Goal: Task Accomplishment & Management: Manage account settings

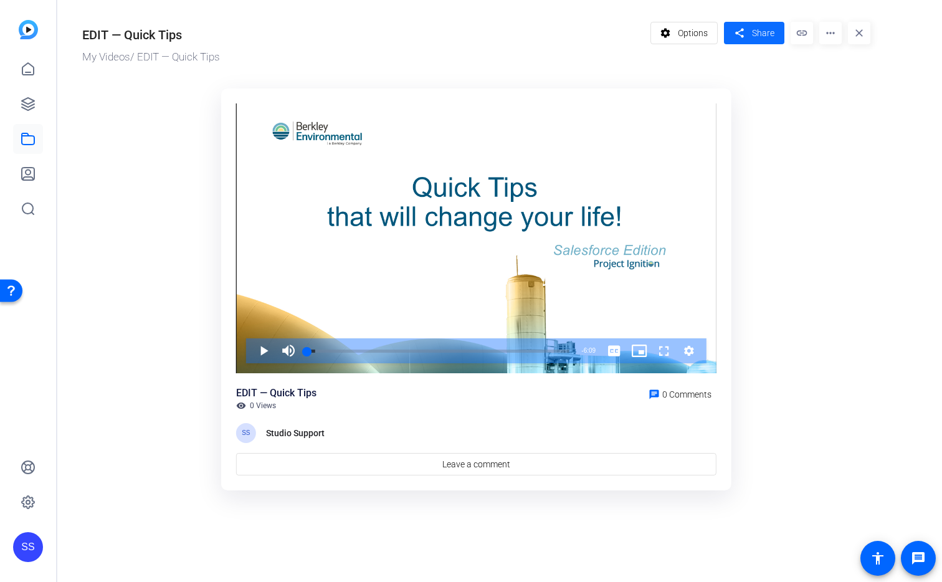
click at [740, 35] on mat-icon "share" at bounding box center [740, 33] width 16 height 17
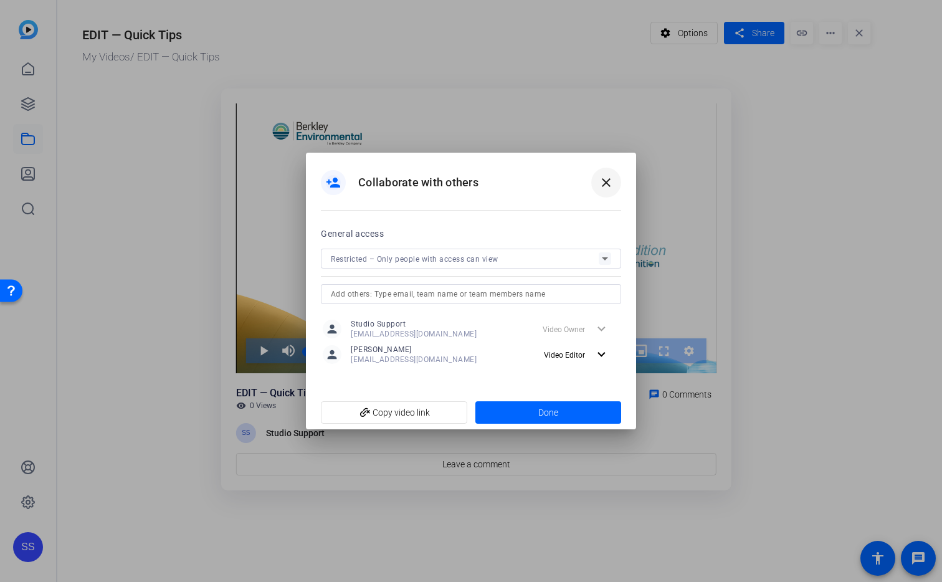
click at [615, 186] on span at bounding box center [606, 183] width 30 height 30
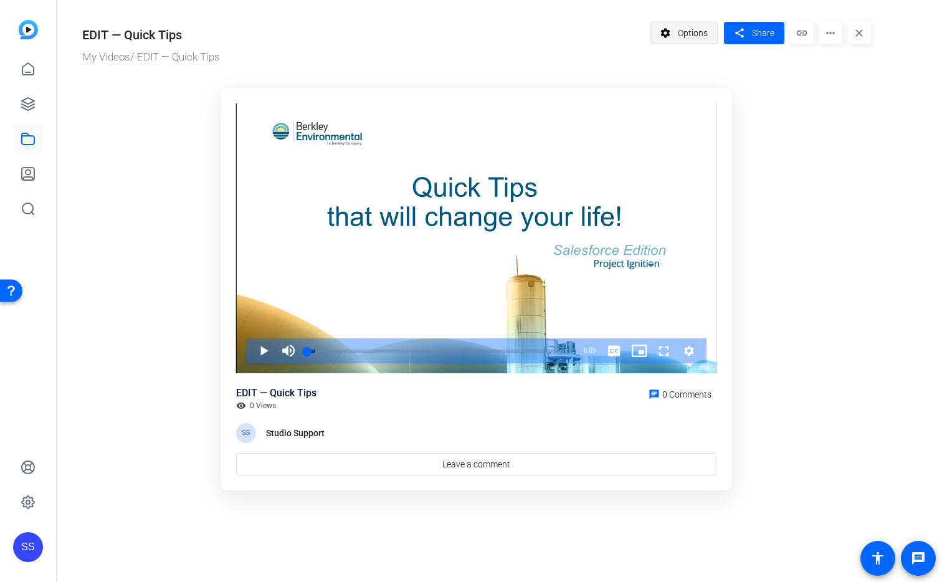
click at [672, 45] on span at bounding box center [684, 33] width 67 height 30
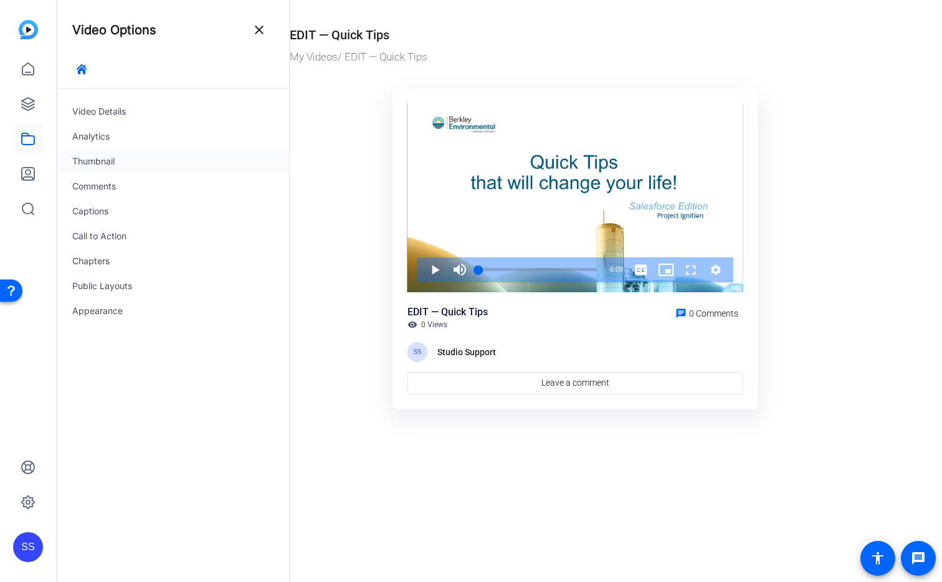
click at [110, 160] on div "Thumbnail" at bounding box center [173, 161] width 232 height 25
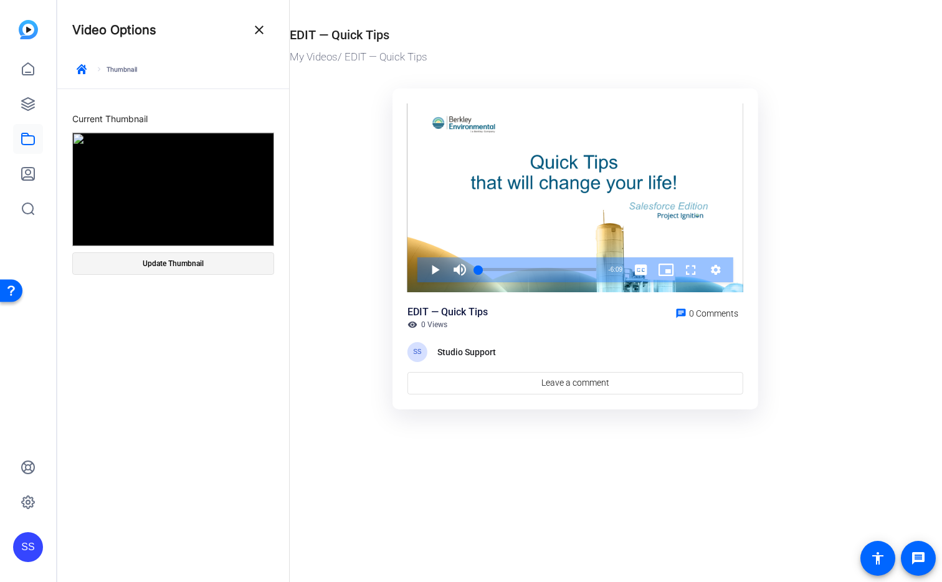
click at [209, 264] on span at bounding box center [173, 264] width 201 height 30
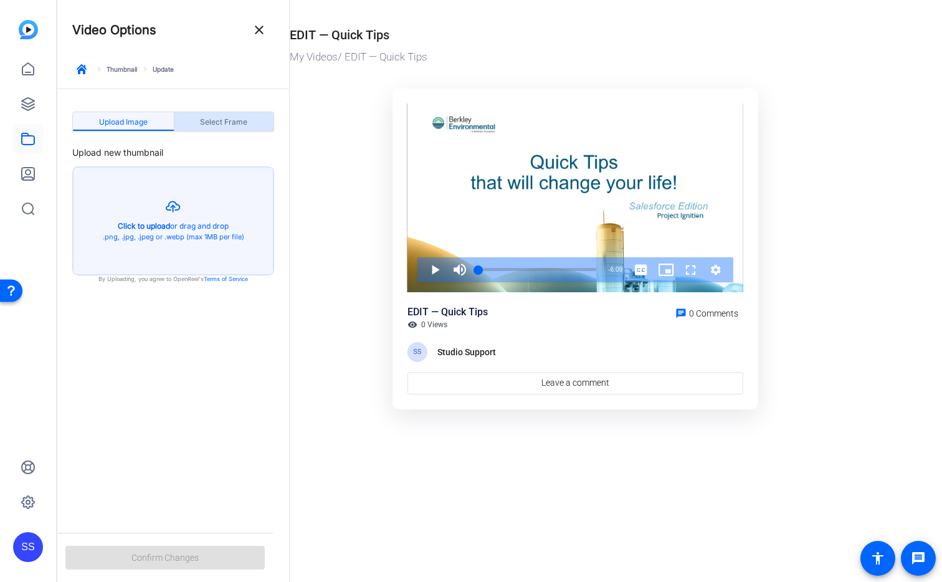
click at [222, 127] on span "Select Frame" at bounding box center [223, 122] width 47 height 20
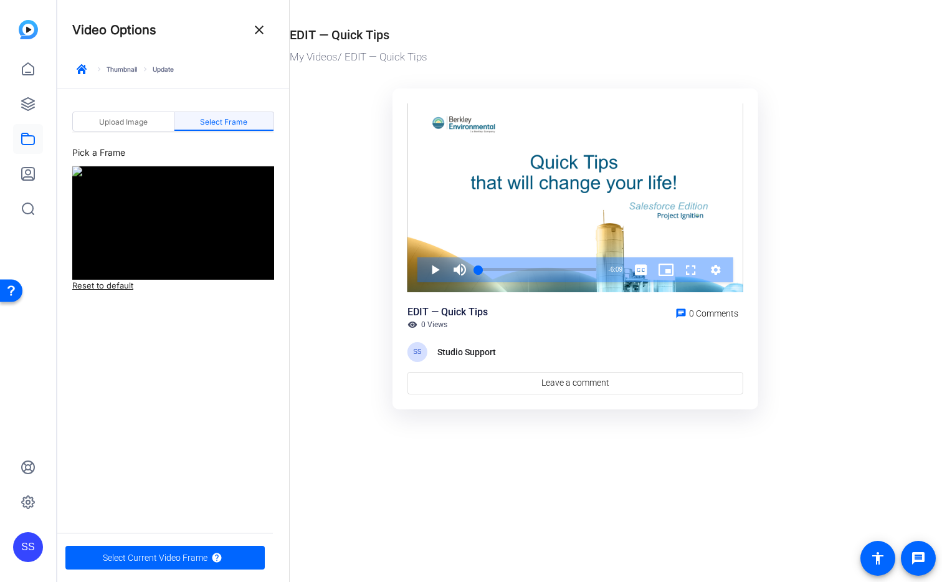
click at [108, 287] on link "Reset to default" at bounding box center [102, 286] width 61 height 12
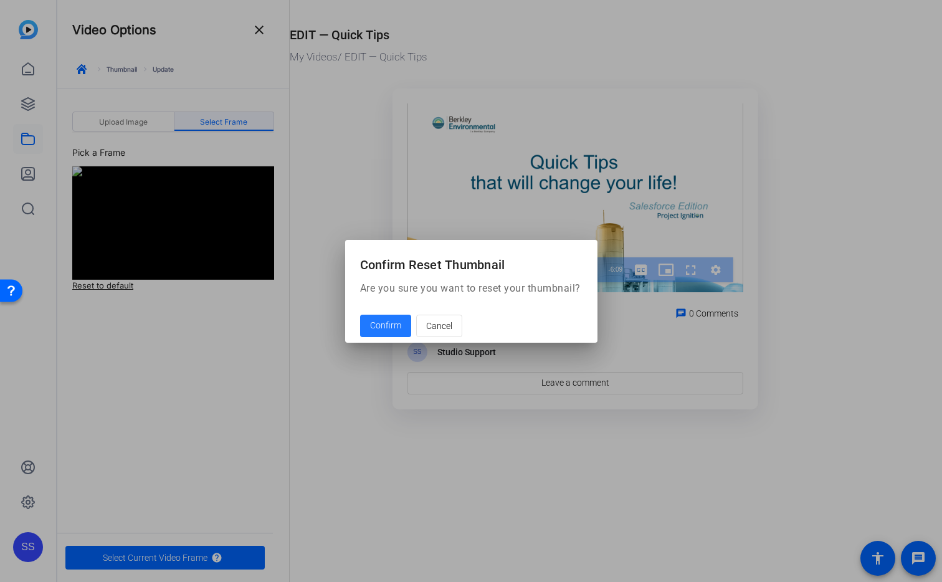
click at [403, 331] on span at bounding box center [385, 326] width 51 height 30
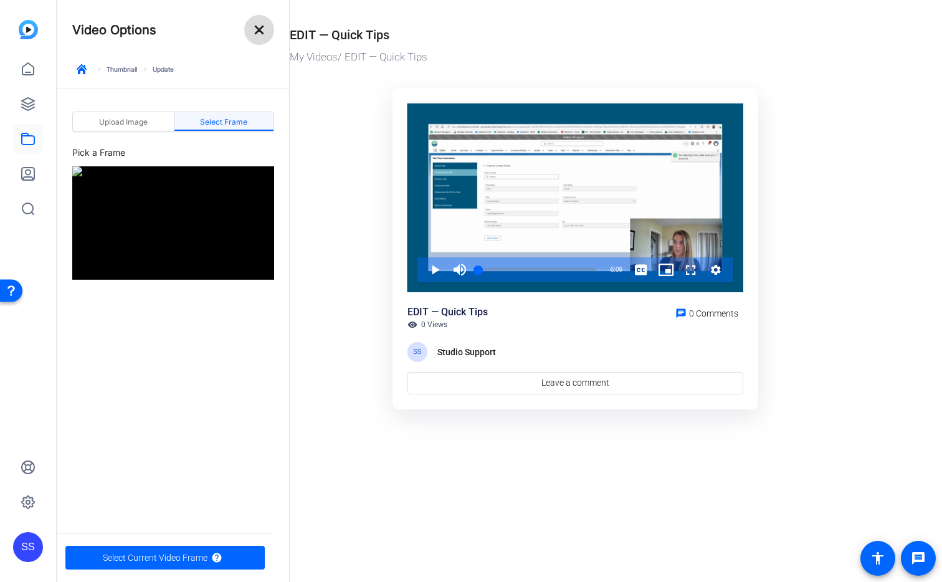
click at [263, 35] on mat-icon "close" at bounding box center [259, 29] width 15 height 15
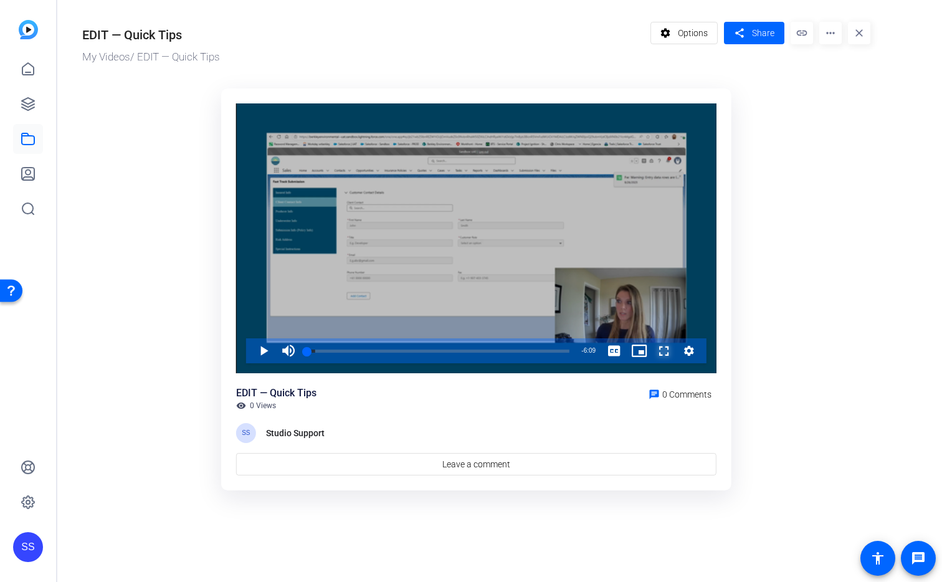
click at [652, 351] on span "Video Player" at bounding box center [652, 350] width 0 height 25
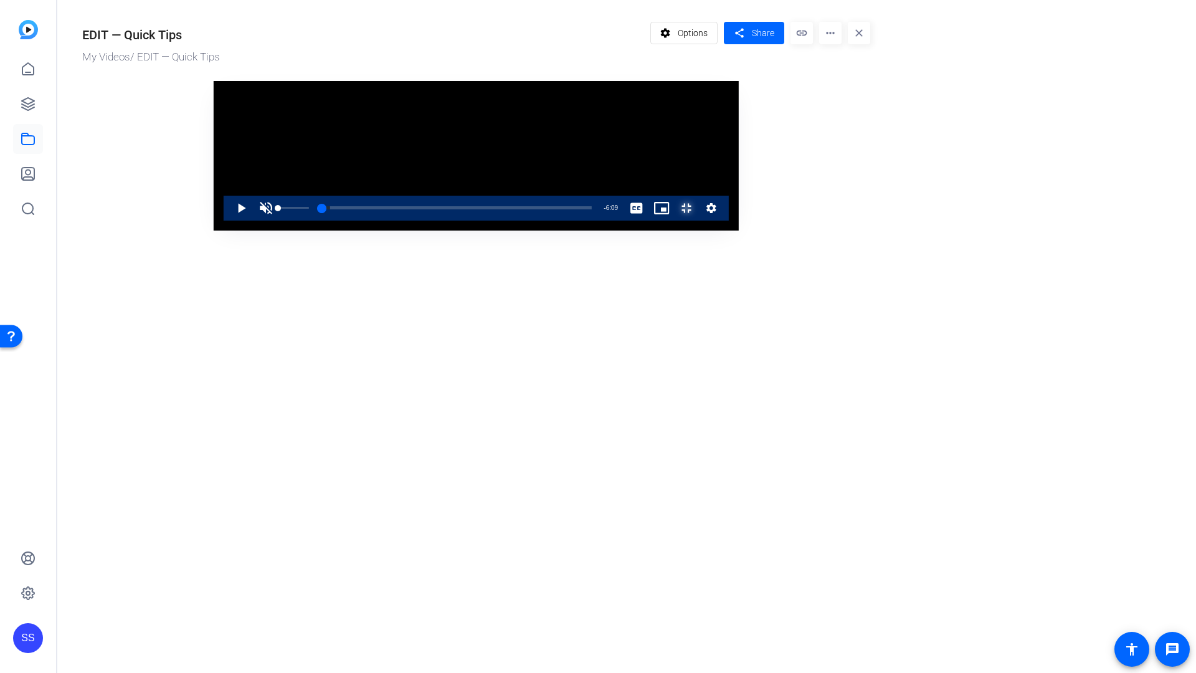
drag, startPoint x: 69, startPoint y: 647, endPoint x: 57, endPoint y: 644, distance: 12.2
click at [224, 221] on div "Play Unmute 0% Current Time 0:00 / Duration 6:09 Loaded : 3.02% 0:00 0:00 Strea…" at bounding box center [476, 208] width 505 height 25
click at [229, 221] on span "Video Player" at bounding box center [229, 208] width 0 height 25
click at [739, 231] on video "Video Player" at bounding box center [476, 156] width 525 height 150
click at [285, 209] on div "0:02" at bounding box center [286, 207] width 2 height 3
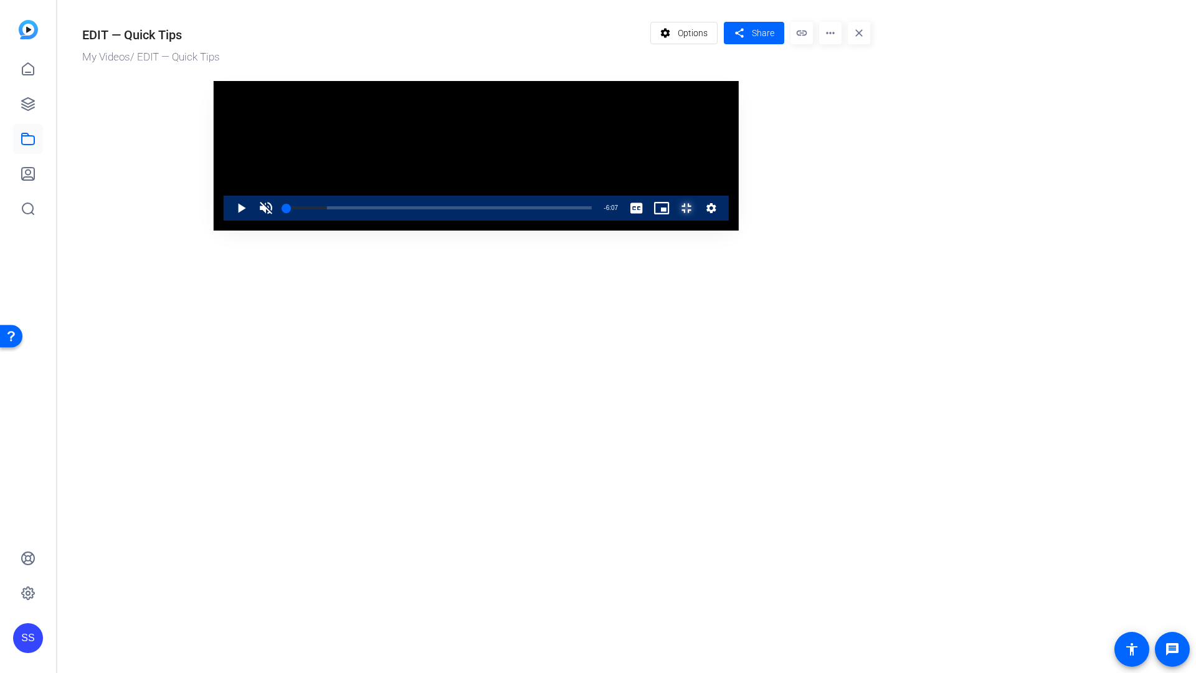
click at [674, 221] on span "Video Player" at bounding box center [674, 208] width 0 height 25
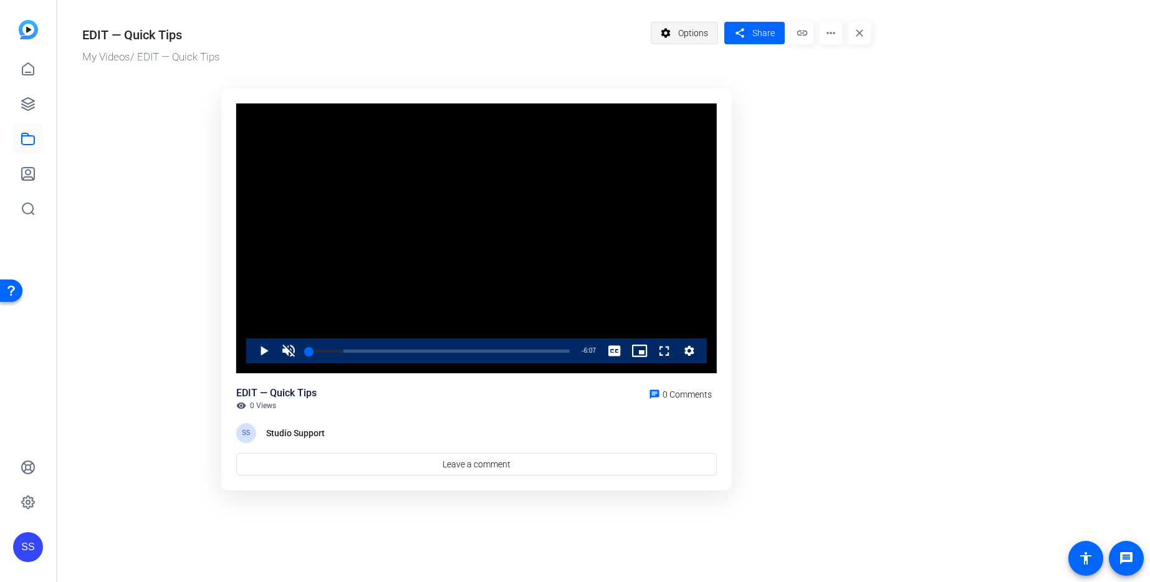
click at [697, 34] on span "Options" at bounding box center [693, 33] width 30 height 24
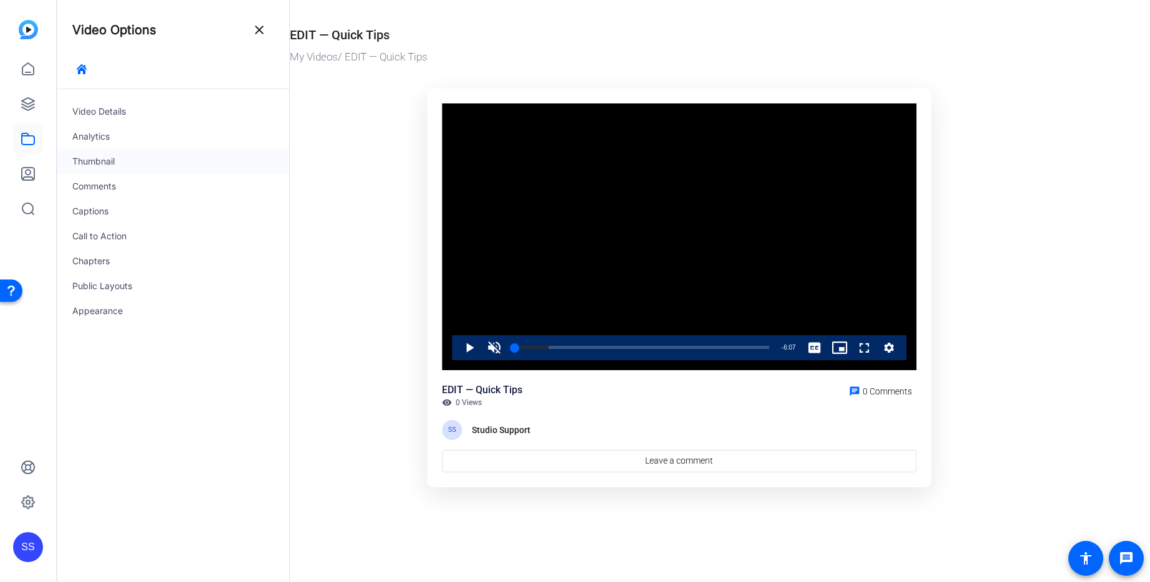
click at [131, 161] on div "Thumbnail" at bounding box center [173, 161] width 232 height 25
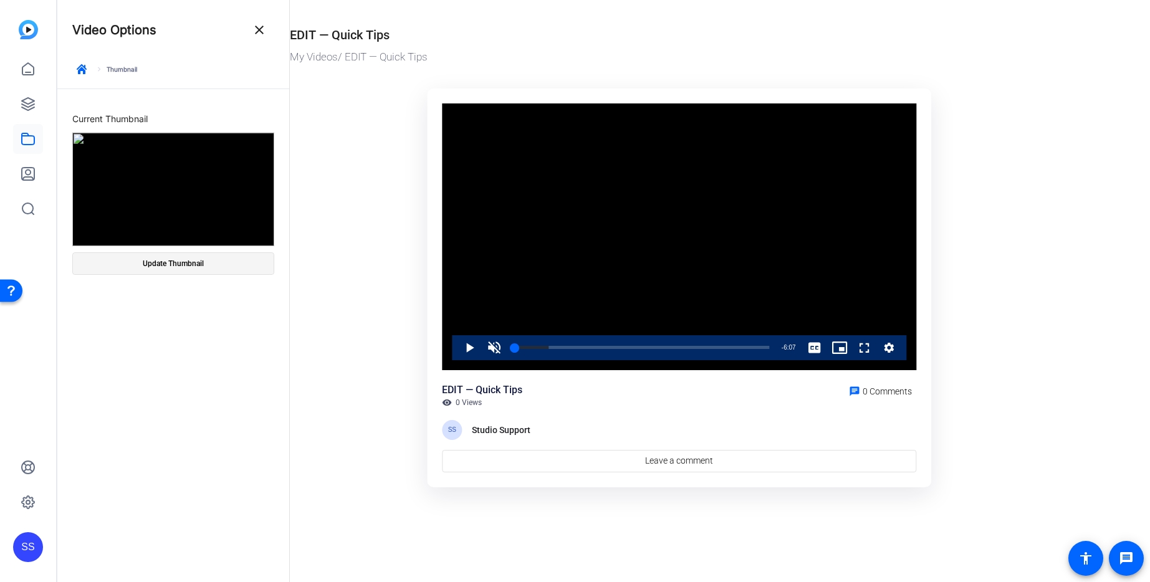
click at [175, 267] on span "Update Thumbnail" at bounding box center [173, 264] width 61 height 10
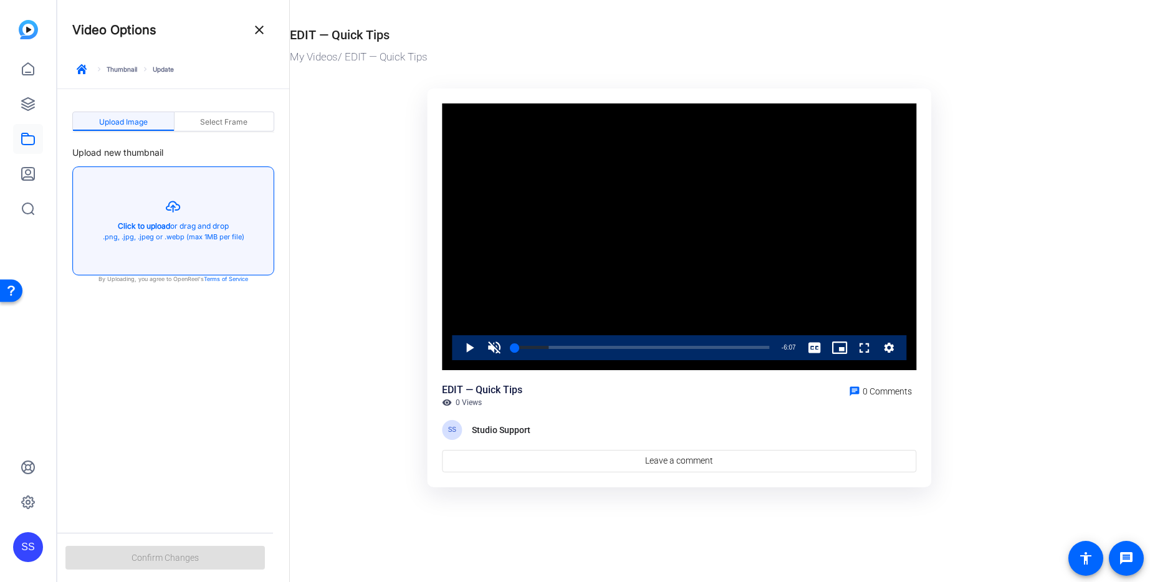
click at [223, 214] on button "button" at bounding box center [173, 221] width 201 height 108
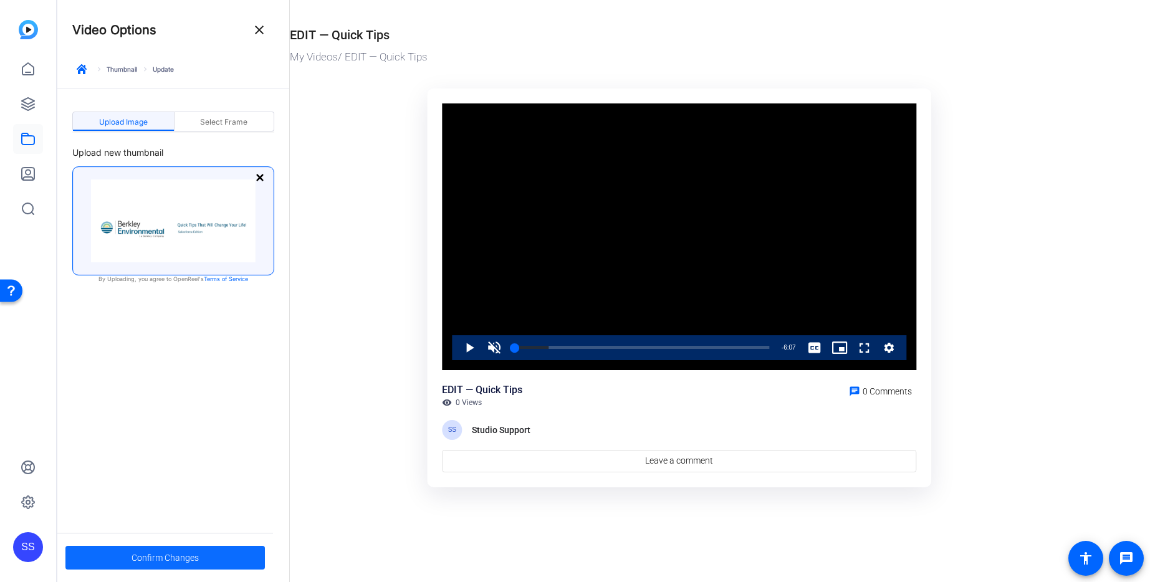
click at [179, 558] on span "Confirm Changes" at bounding box center [164, 558] width 67 height 24
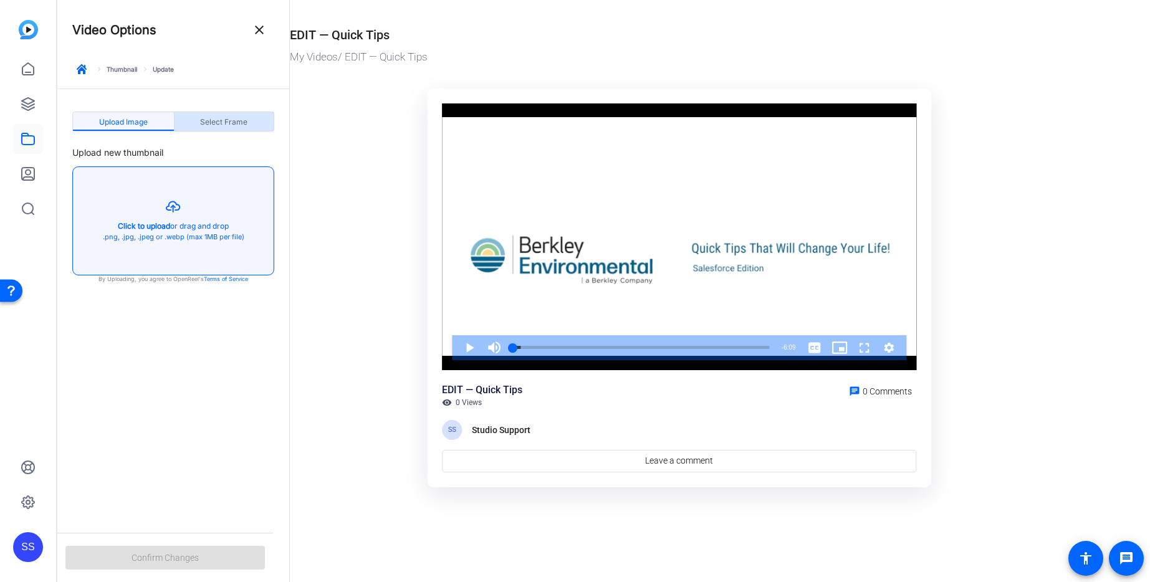
click at [218, 120] on span "Select Frame" at bounding box center [223, 121] width 47 height 7
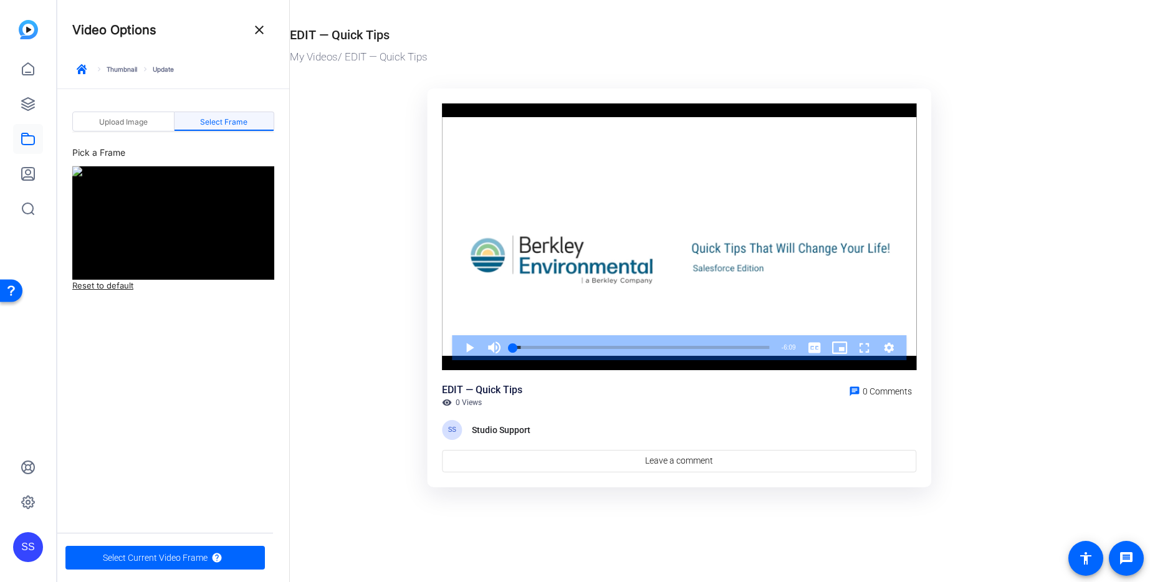
click at [120, 213] on img at bounding box center [173, 222] width 202 height 113
click at [104, 150] on div "Pick a Frame" at bounding box center [173, 155] width 202 height 21
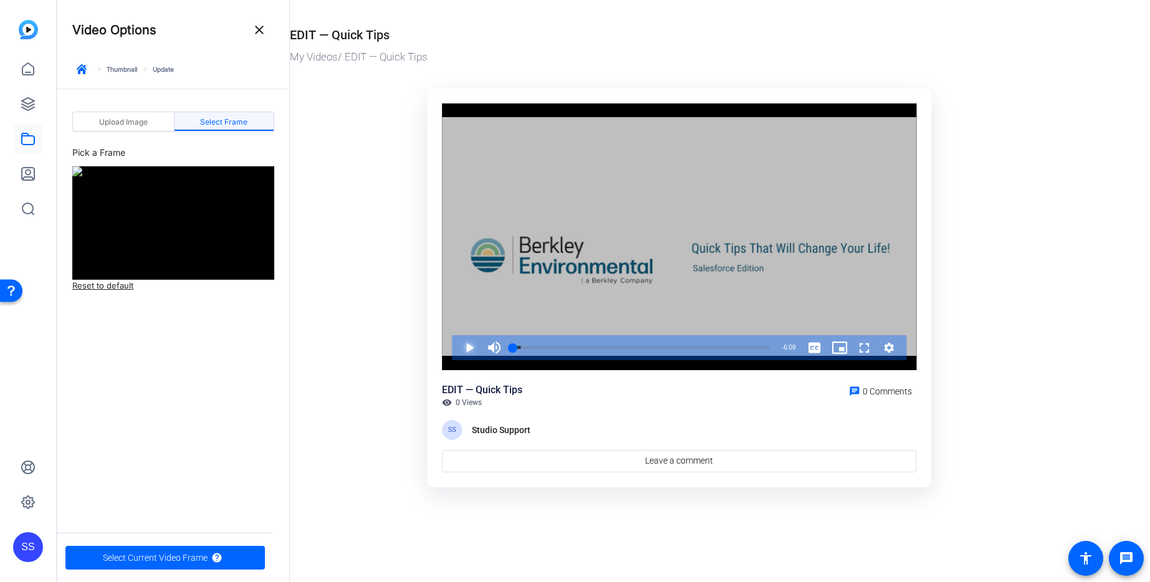
click at [457, 346] on span "Video Player" at bounding box center [457, 347] width 0 height 25
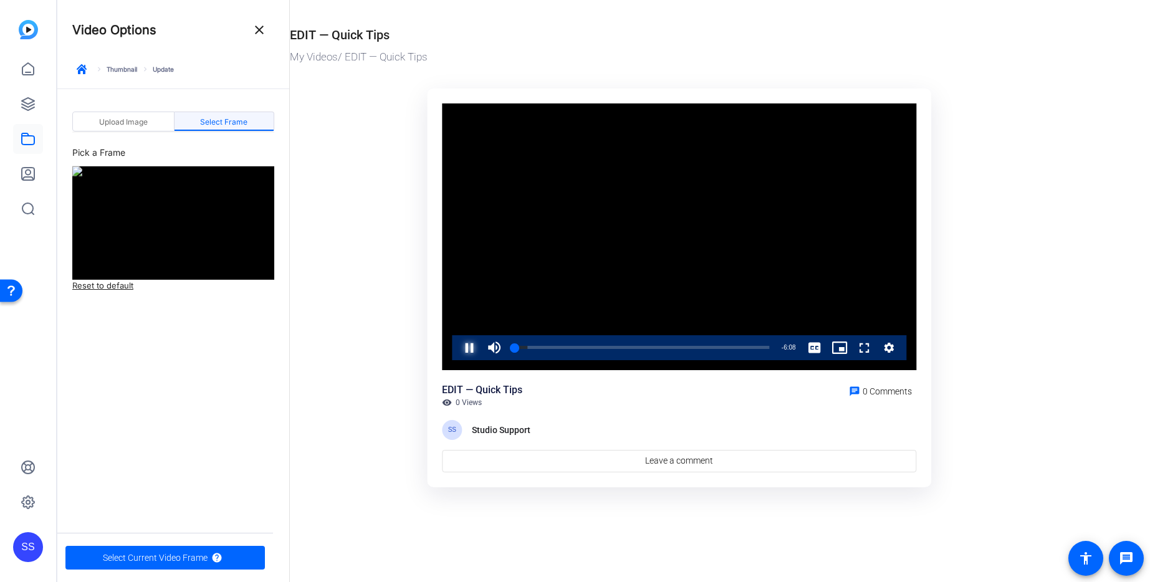
click at [457, 346] on span "Video Player" at bounding box center [457, 347] width 0 height 25
click at [611, 238] on video "Video Player" at bounding box center [679, 236] width 474 height 267
click at [193, 560] on span "Select Current Video Frame" at bounding box center [155, 558] width 105 height 24
click at [196, 550] on span "Select Current Video Frame" at bounding box center [155, 558] width 105 height 24
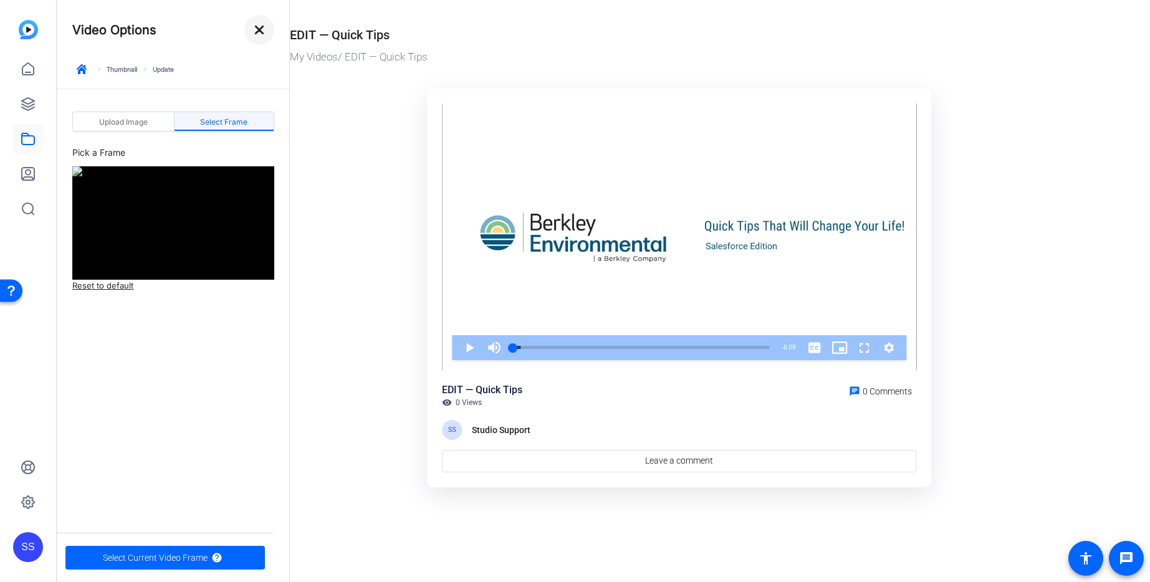
click at [255, 36] on mat-icon "close" at bounding box center [259, 29] width 15 height 15
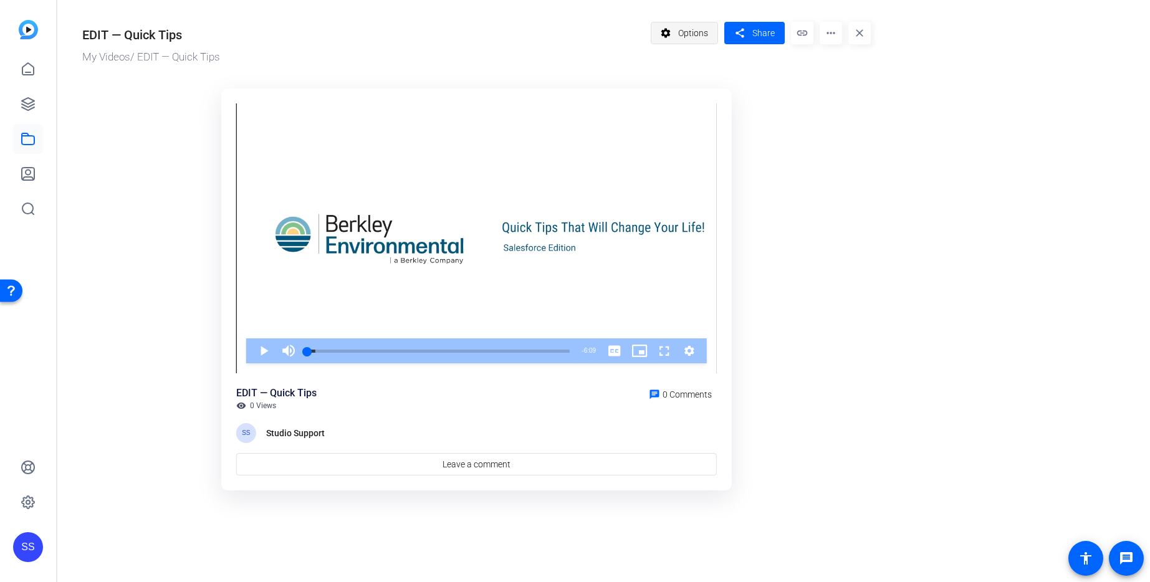
click at [701, 24] on span "Options" at bounding box center [693, 33] width 30 height 24
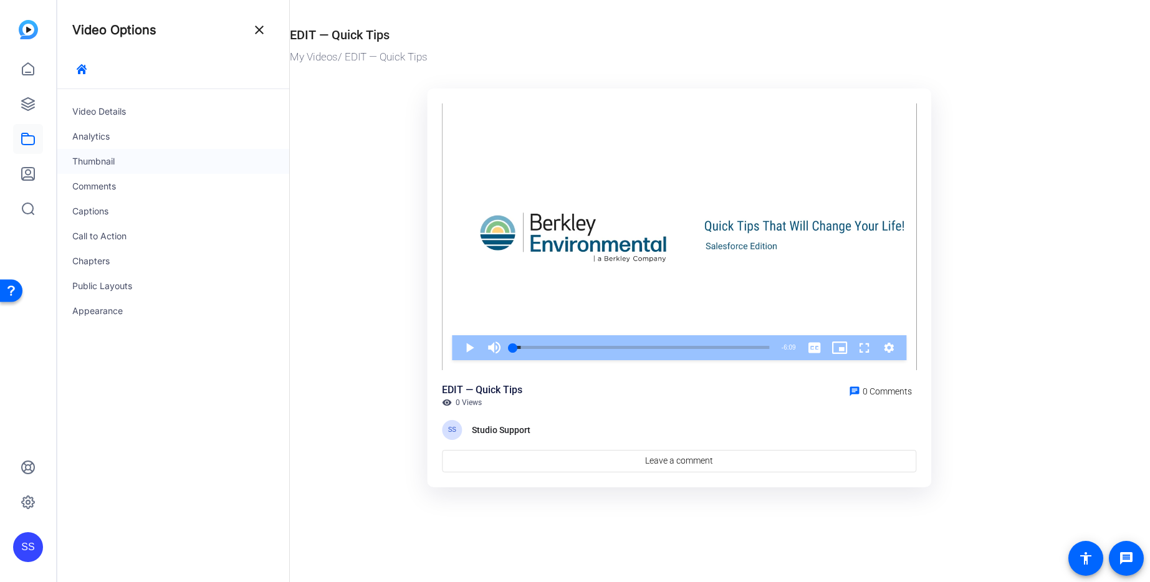
click at [112, 161] on div "Thumbnail" at bounding box center [173, 161] width 232 height 25
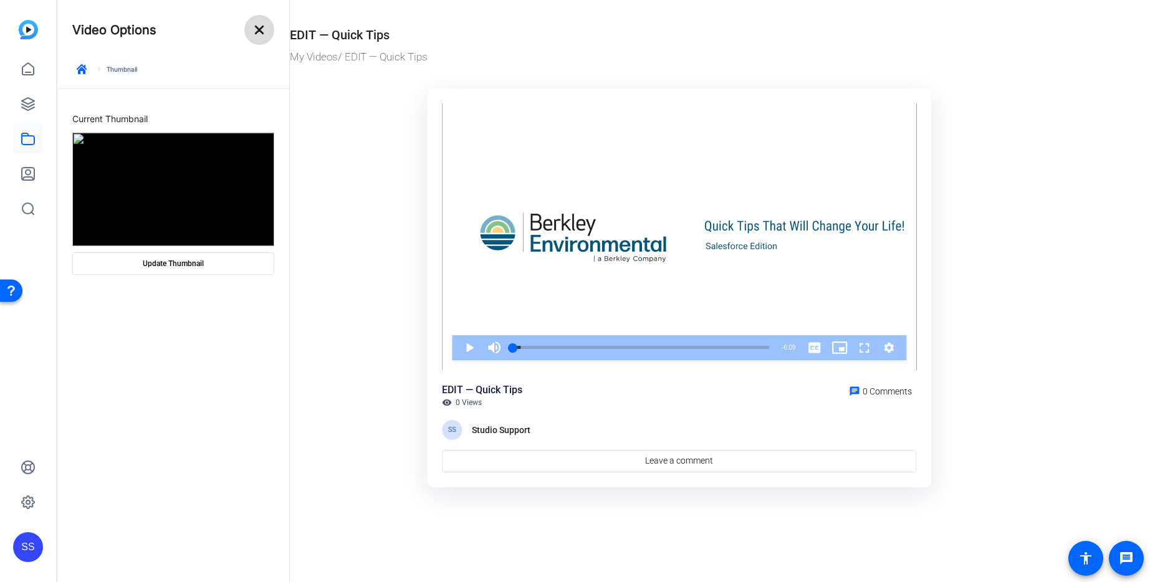
click at [260, 36] on mat-icon "close" at bounding box center [259, 29] width 15 height 15
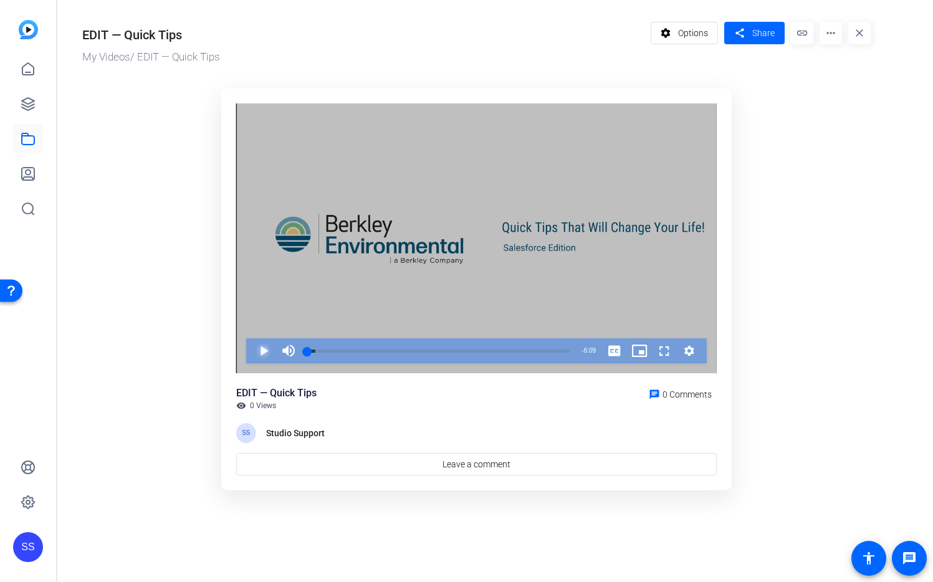
click at [251, 352] on span "Video Player" at bounding box center [251, 350] width 0 height 25
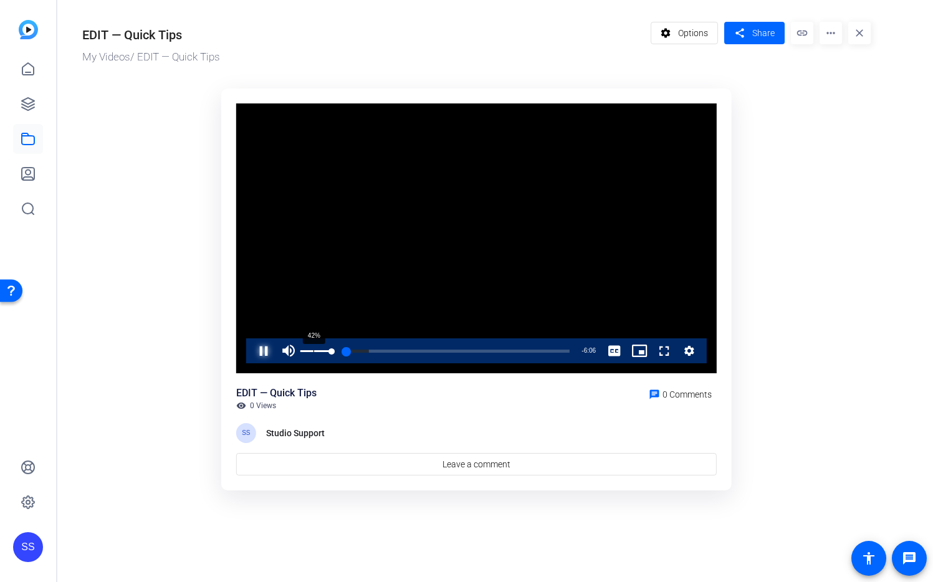
click at [313, 351] on div "42%" at bounding box center [315, 351] width 31 height 2
click at [341, 346] on div "Loaded : 21.65% 0:49 0:24" at bounding box center [438, 350] width 275 height 25
click at [354, 348] on div "Loaded : 24.69% 1:05 1:05" at bounding box center [438, 350] width 275 height 25
click at [347, 350] on div "Loaded : 24.69% 0:57 0:56" at bounding box center [438, 351] width 262 height 3
click at [351, 350] on div "1:02" at bounding box center [329, 351] width 44 height 3
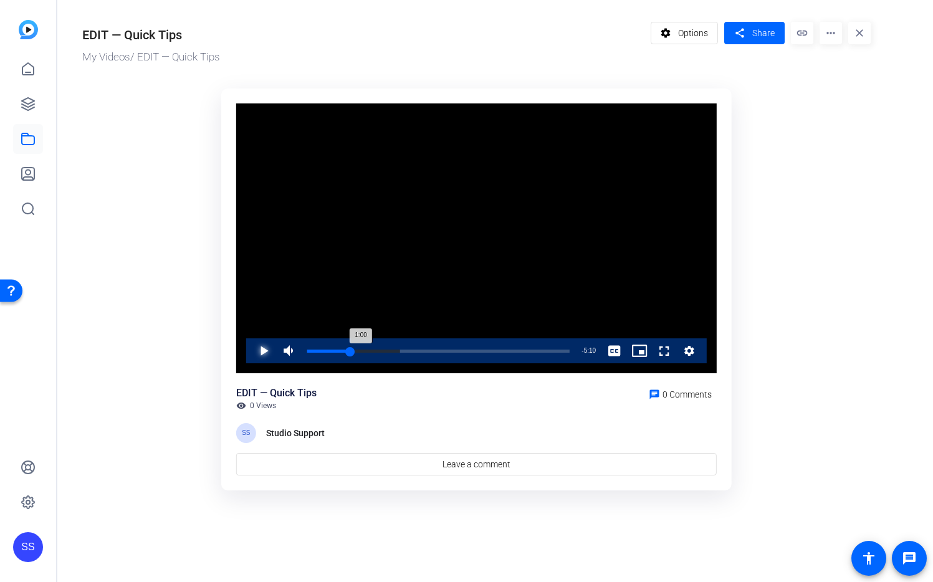
click at [349, 350] on div "1:00" at bounding box center [328, 351] width 43 height 3
click at [369, 351] on div "Loaded : 35.52% 1:27 1:08" at bounding box center [438, 351] width 262 height 3
click at [378, 350] on div "Loaded : 35.52% 1:37 1:28" at bounding box center [438, 351] width 262 height 3
click at [388, 350] on div "Progress Bar" at bounding box center [374, 351] width 51 height 3
click at [396, 350] on div "Loaded : 38.12% 2:05 1:55" at bounding box center [438, 351] width 262 height 3
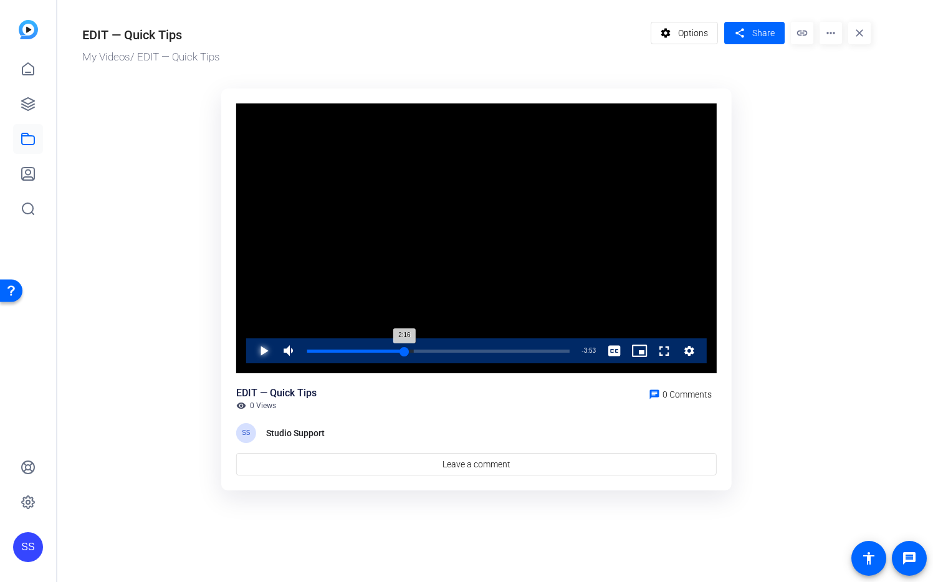
click at [404, 350] on div "Loaded : 40.72% 2:16 2:16" at bounding box center [438, 351] width 262 height 3
click at [413, 350] on div "Progress Bar" at bounding box center [406, 351] width 44 height 3
click at [421, 350] on div "2:39" at bounding box center [421, 351] width 1 height 3
click at [429, 350] on div "Loaded : 51.56% 2:50 2:41" at bounding box center [438, 351] width 262 height 3
click at [439, 350] on div "Loaded : 54.16% 3:05 2:52" at bounding box center [438, 351] width 262 height 3
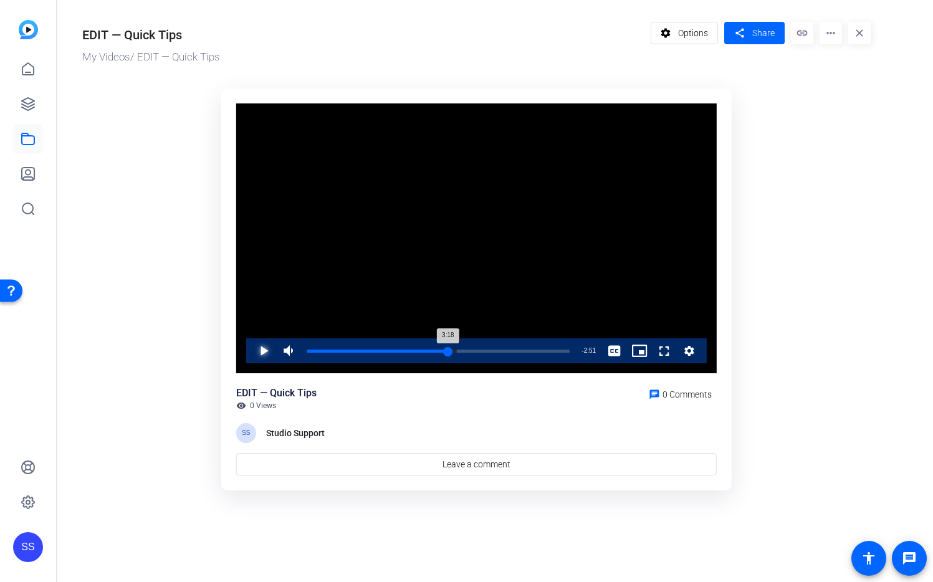
click at [447, 350] on div "Loaded : 57.19% 3:18 3:18" at bounding box center [438, 351] width 262 height 3
click at [443, 351] on div "3:18" at bounding box center [377, 351] width 141 height 3
click at [479, 348] on div "Loaded : 73.22% 3:59 3:22" at bounding box center [438, 350] width 275 height 25
click at [496, 348] on div "Loaded : 73.22% 4:23 4:03" at bounding box center [438, 350] width 275 height 25
click at [528, 348] on div "Loaded : 73.22% 5:12 4:27" at bounding box center [438, 350] width 275 height 25
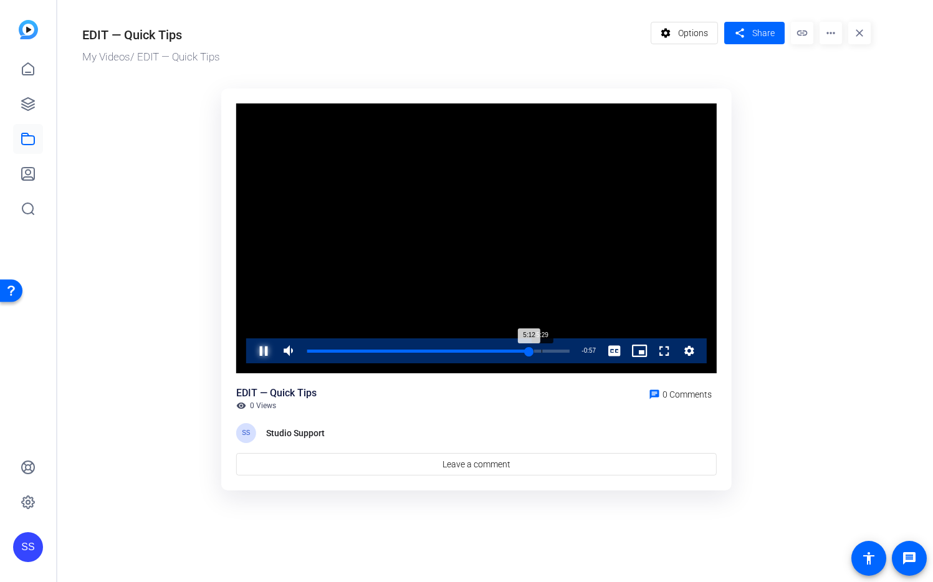
click at [541, 348] on div "Loaded : 86.66% 5:29 5:12" at bounding box center [438, 350] width 275 height 25
click at [251, 353] on span "Video Player" at bounding box center [251, 350] width 0 height 25
click at [704, 24] on span "Options" at bounding box center [693, 33] width 30 height 24
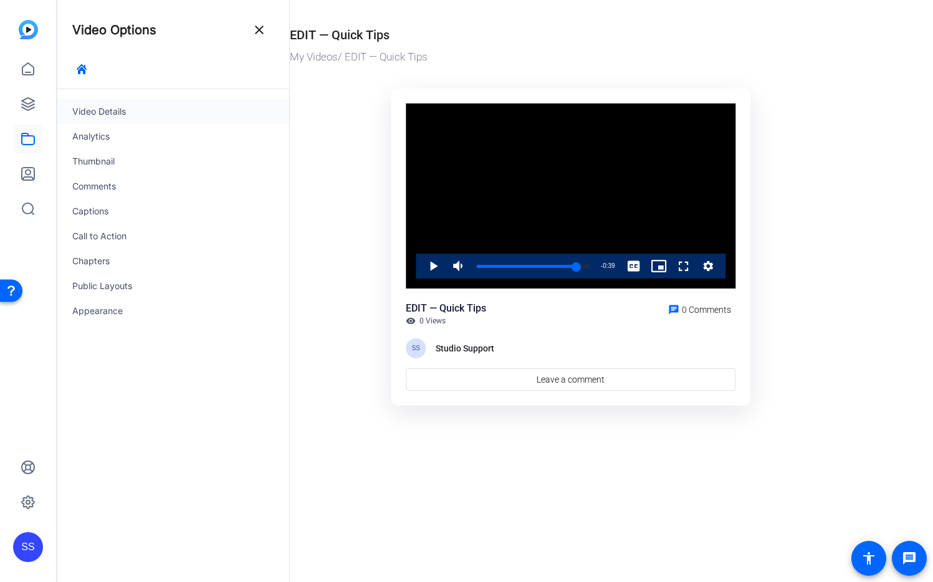
click at [129, 117] on div "Video Details" at bounding box center [173, 111] width 232 height 25
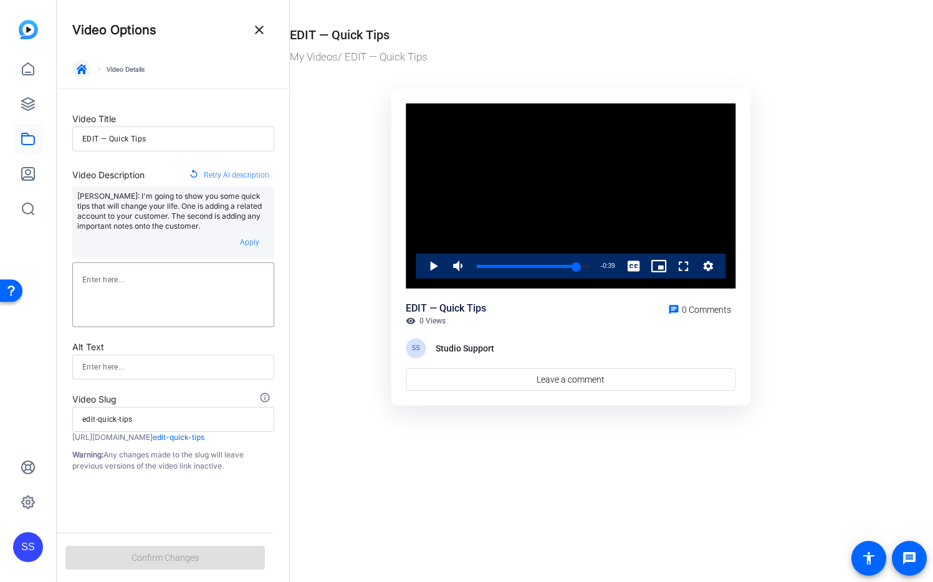
click at [80, 70] on icon "button" at bounding box center [82, 69] width 10 height 10
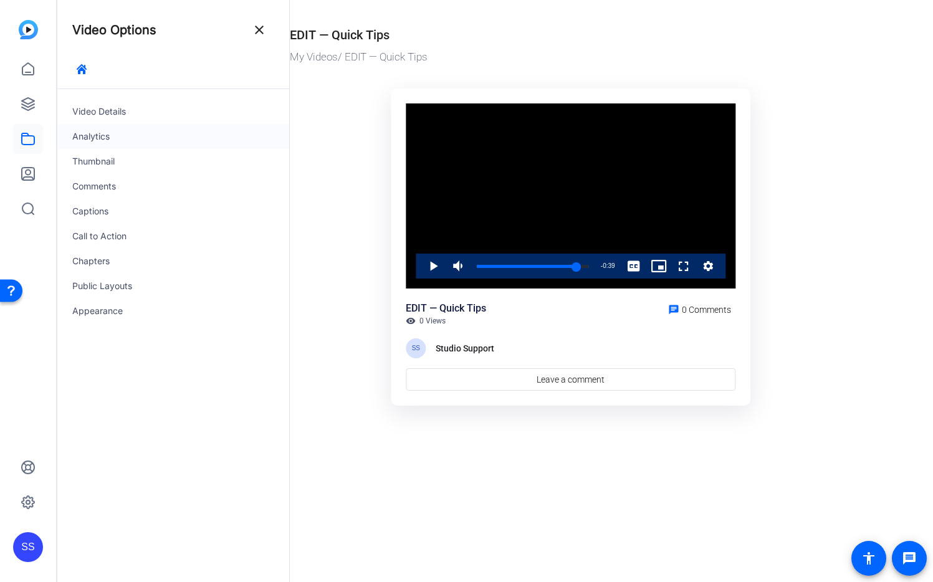
click at [120, 143] on div "Analytics" at bounding box center [173, 136] width 232 height 25
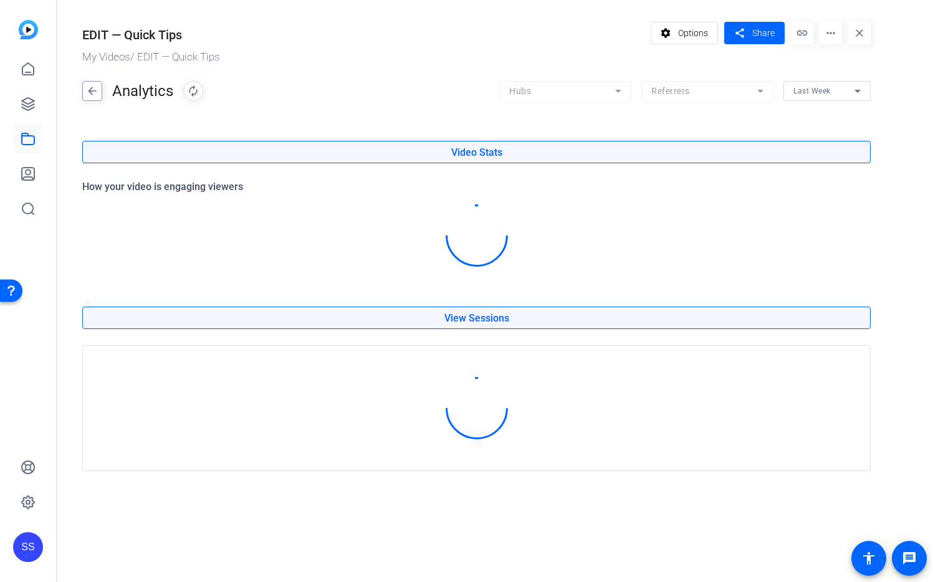
click at [97, 89] on mat-icon "arrow_back" at bounding box center [92, 91] width 19 height 20
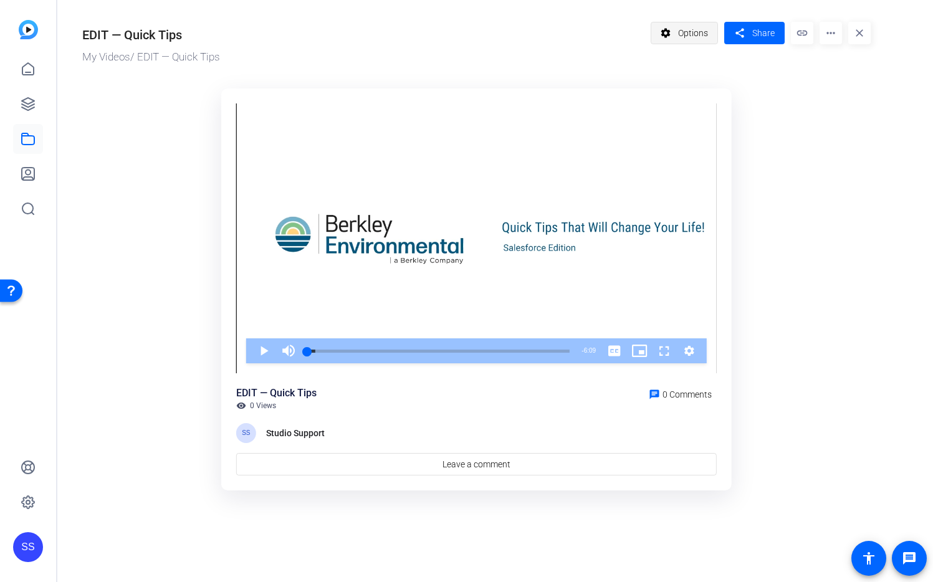
click at [699, 41] on span "Options" at bounding box center [693, 33] width 30 height 24
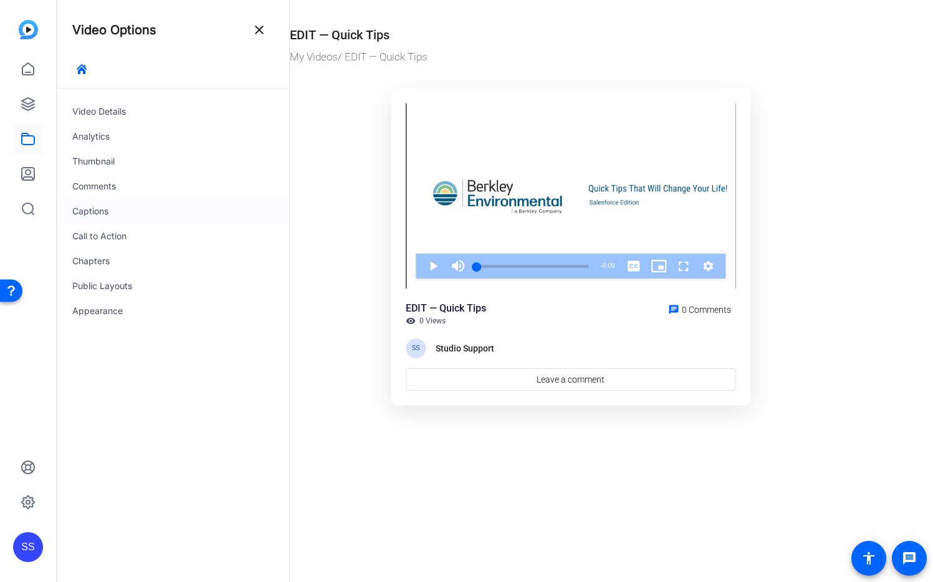
click at [142, 216] on div "Captions" at bounding box center [173, 211] width 232 height 25
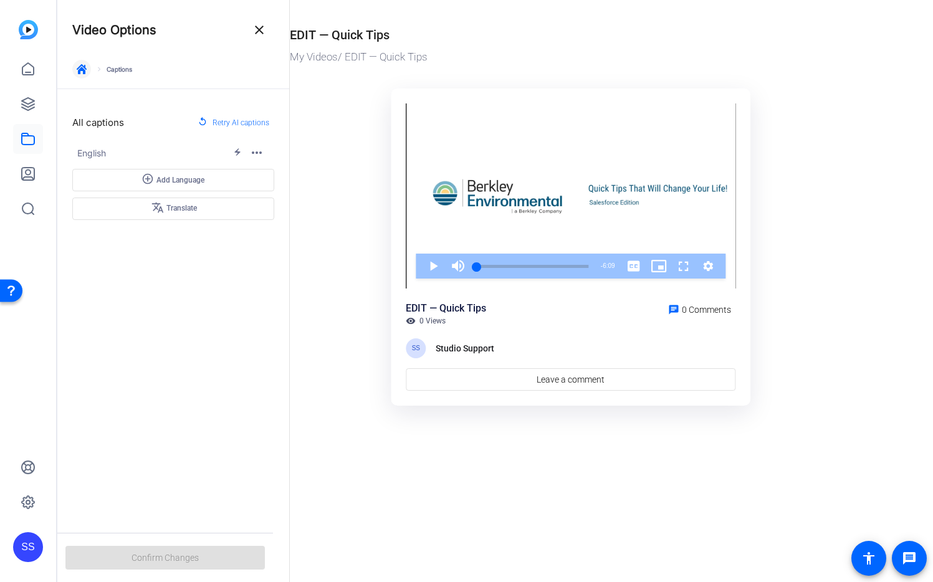
click at [85, 67] on icon "button" at bounding box center [82, 69] width 10 height 10
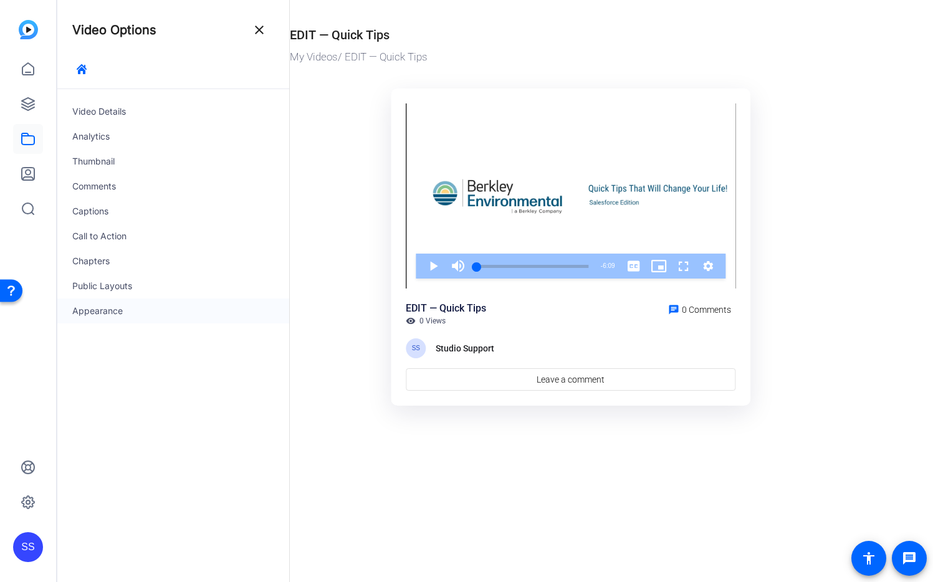
click at [128, 308] on div "Appearance" at bounding box center [173, 310] width 232 height 25
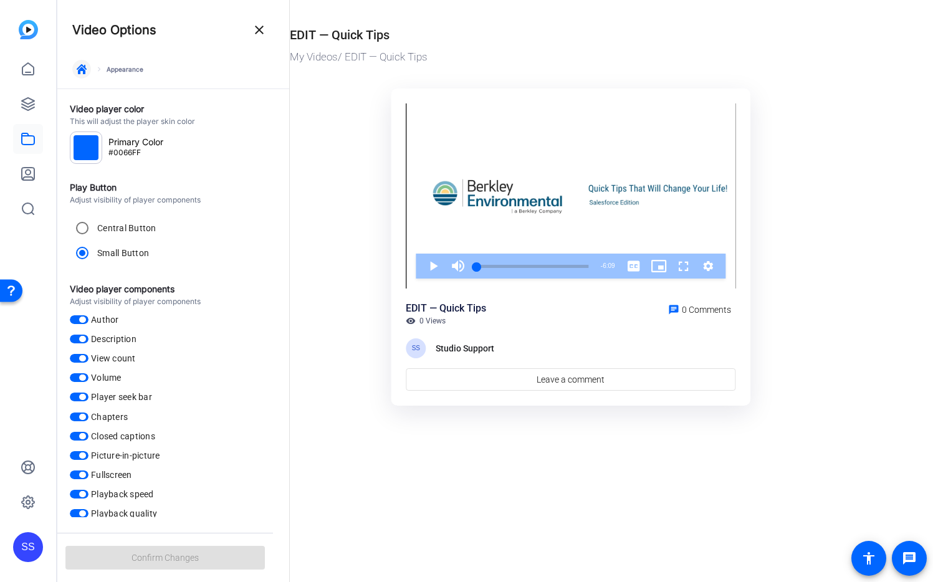
click at [84, 70] on icon "button" at bounding box center [82, 69] width 10 height 10
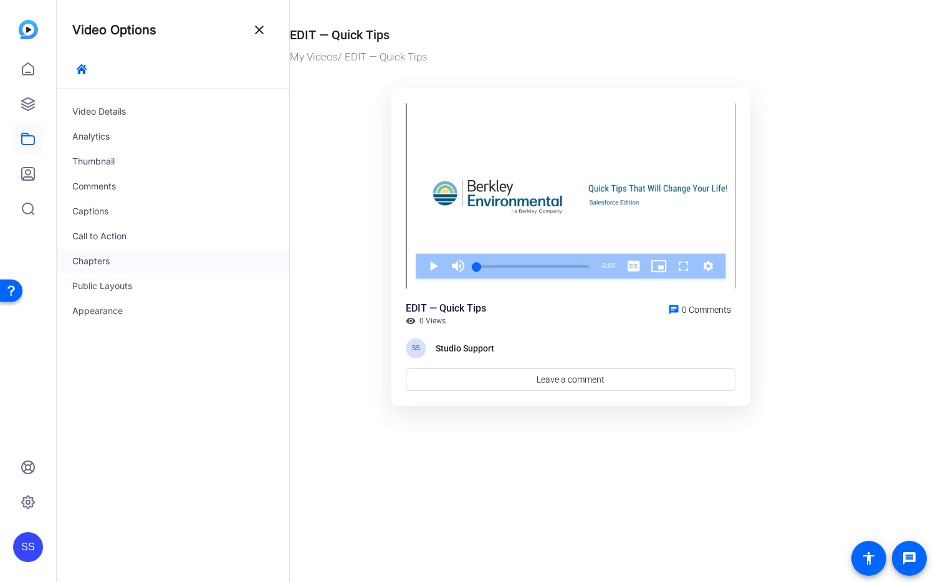
click at [136, 259] on div "Chapters" at bounding box center [173, 261] width 232 height 25
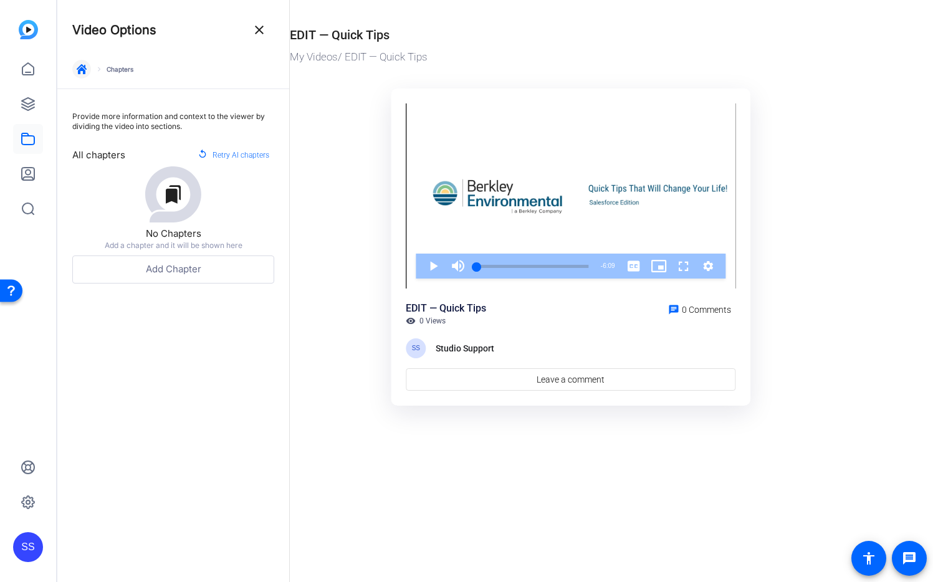
click at [87, 69] on span "button" at bounding box center [82, 69] width 30 height 30
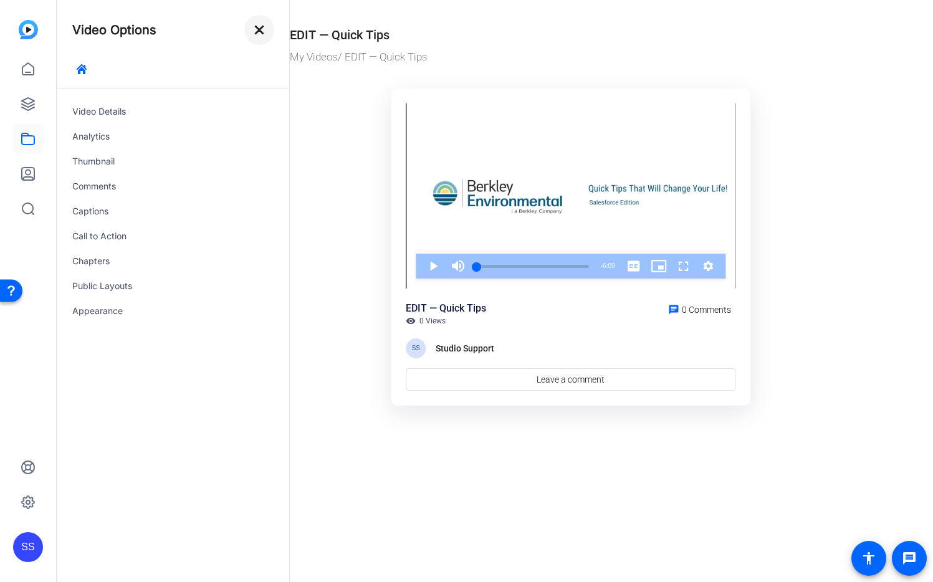
click at [260, 31] on mat-icon "close" at bounding box center [259, 29] width 15 height 15
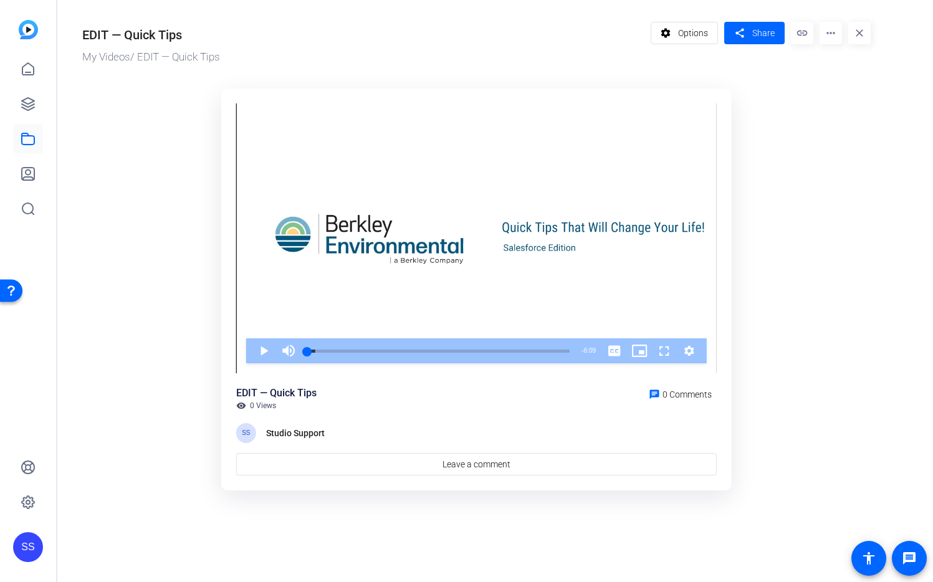
click at [847, 361] on ktd-grid "Video Player is loading. Play Video Play Mute Current Time 0:00 / Duration 6:09…" at bounding box center [476, 290] width 788 height 418
click at [856, 116] on ktd-grid "Video Player is loading. Play Video Play Mute Current Time 0:00 / Duration 6:09…" at bounding box center [476, 290] width 788 height 418
